Goal: Find specific page/section: Find specific page/section

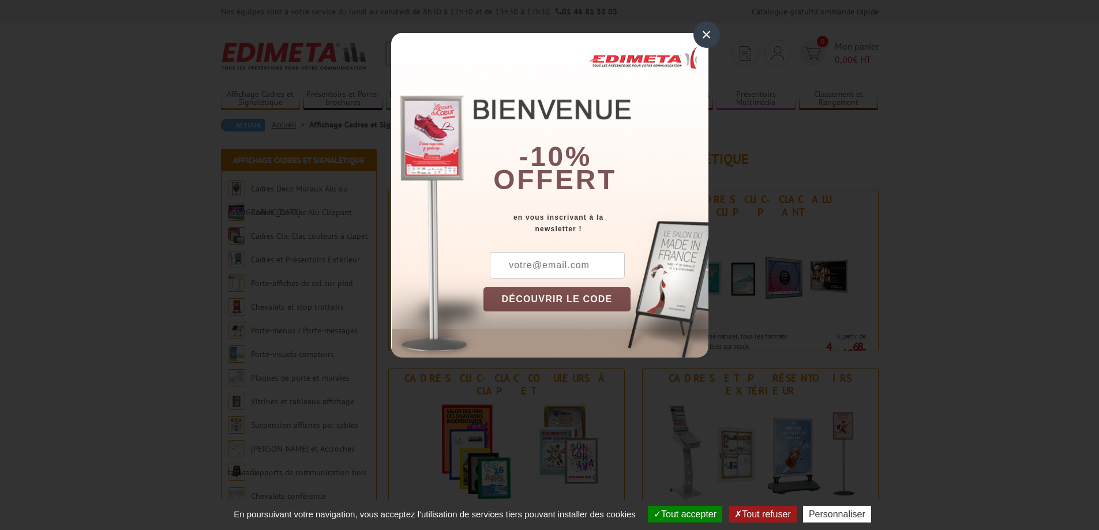
click at [707, 34] on div "×" at bounding box center [707, 34] width 27 height 27
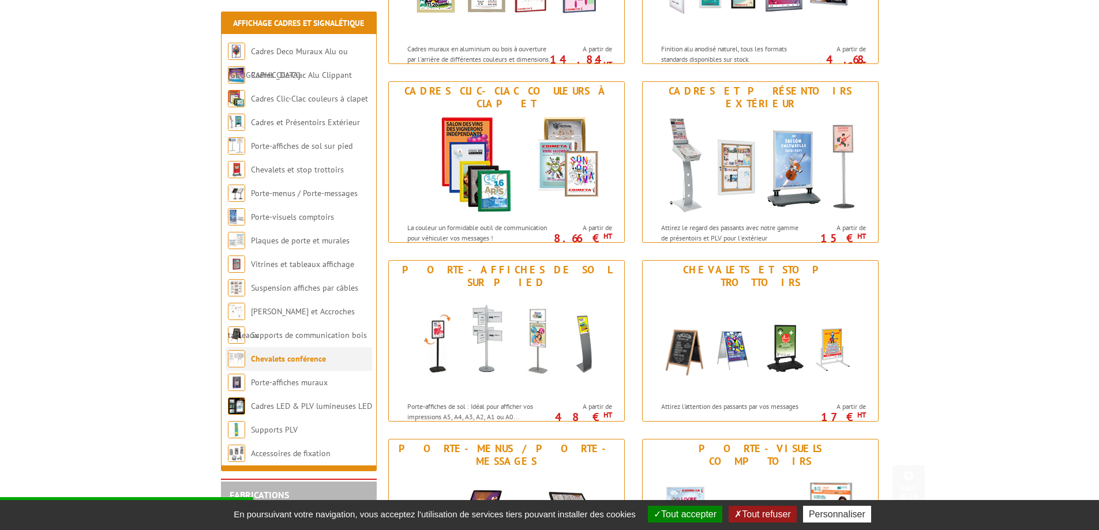
scroll to position [289, 0]
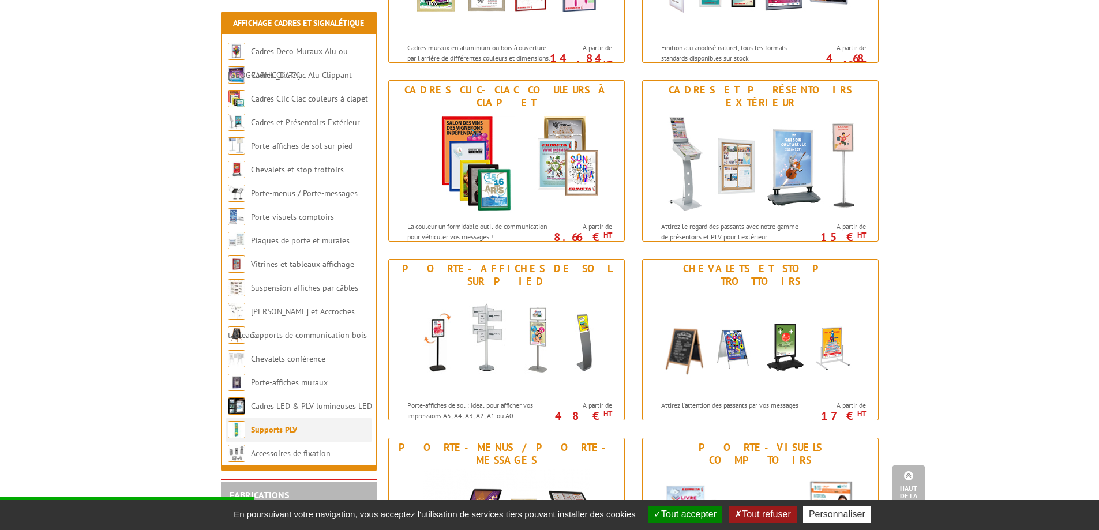
click at [301, 440] on li "Supports PLV" at bounding box center [299, 430] width 147 height 24
click at [261, 429] on link "Supports PLV" at bounding box center [274, 430] width 46 height 10
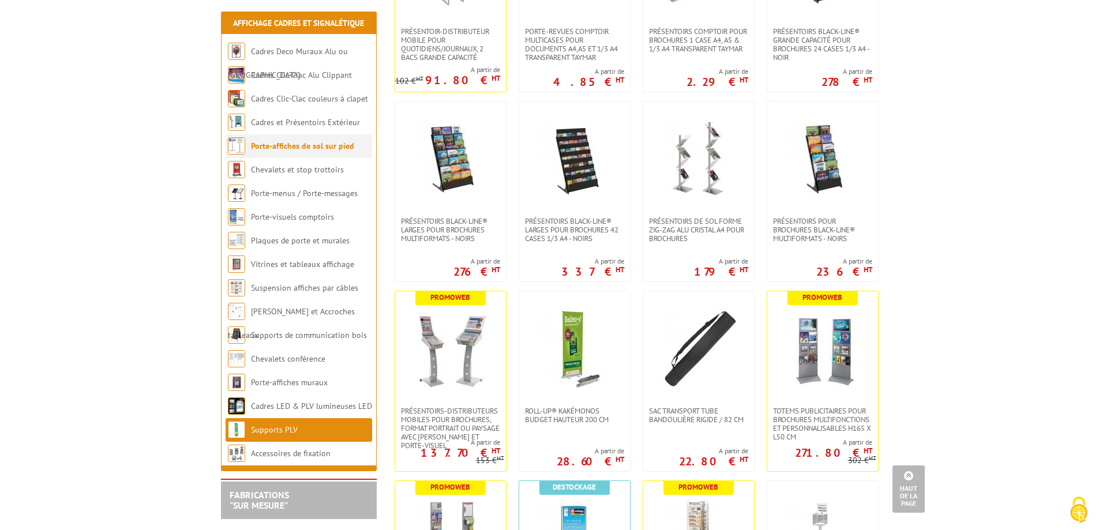
scroll to position [2366, 0]
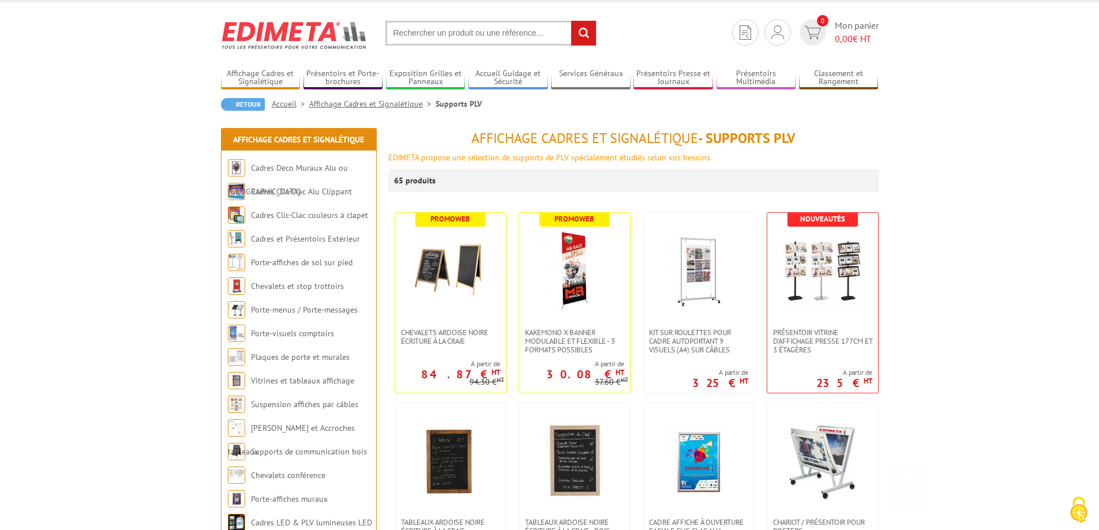
scroll to position [0, 0]
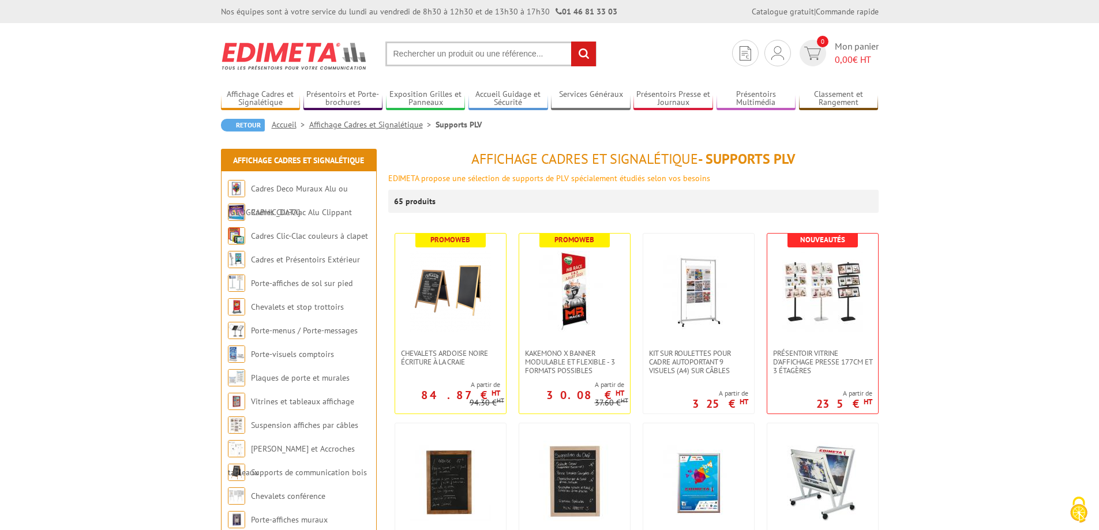
click at [542, 51] on input "text" at bounding box center [490, 54] width 211 height 25
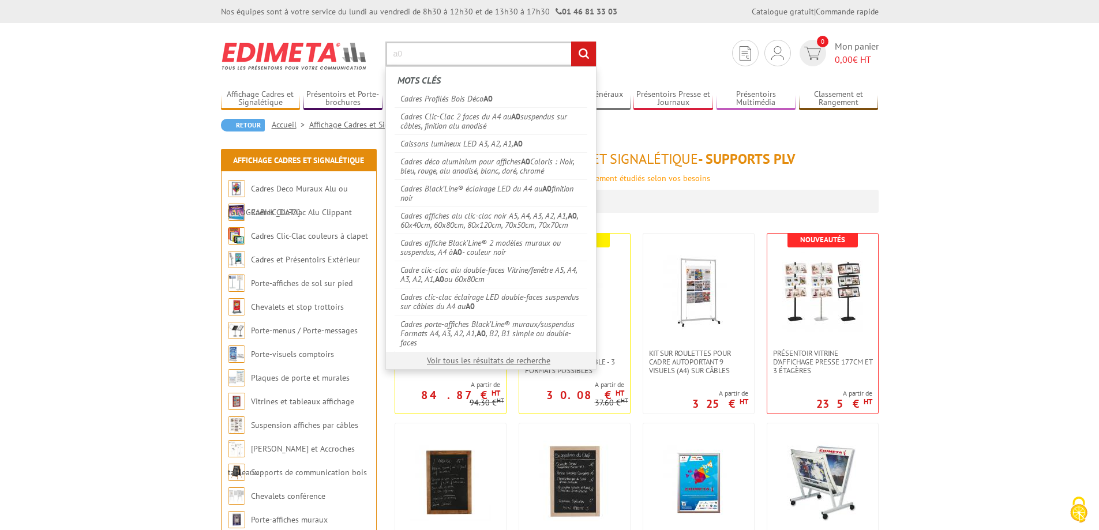
type input "a0"
click at [571, 42] on input "rechercher" at bounding box center [583, 54] width 25 height 25
